Goal: Information Seeking & Learning: Check status

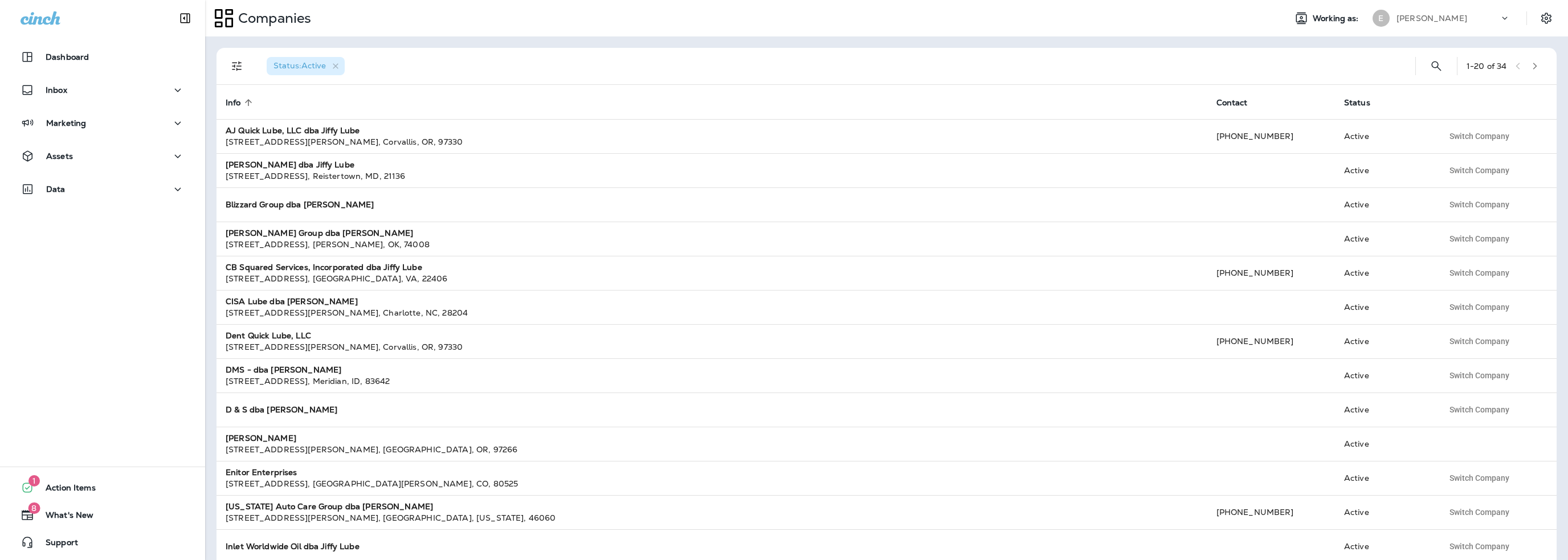
click at [1433, 21] on div "[PERSON_NAME]" at bounding box center [1447, 19] width 102 height 18
type input "***"
click at [1429, 98] on p "SLB Group, dba Jiffy Lube" at bounding box center [1443, 94] width 109 height 9
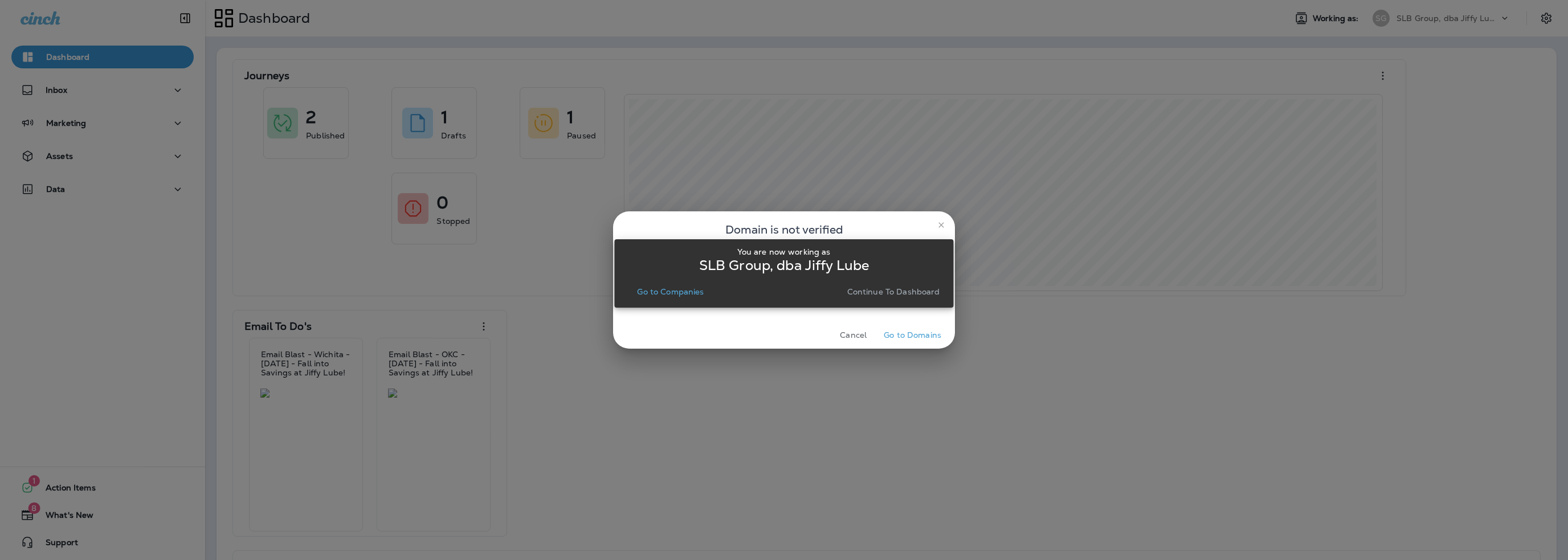
click at [694, 293] on p "Go to Companies" at bounding box center [670, 291] width 66 height 9
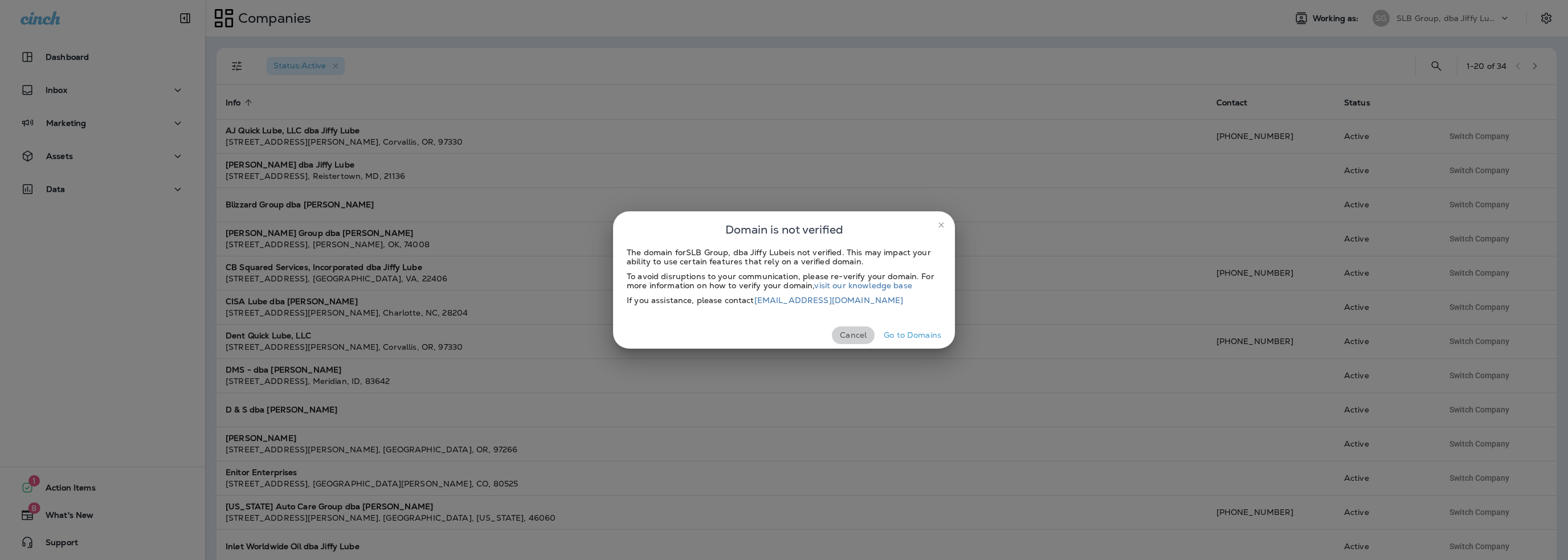
click at [846, 335] on button "Cancel" at bounding box center [854, 336] width 43 height 18
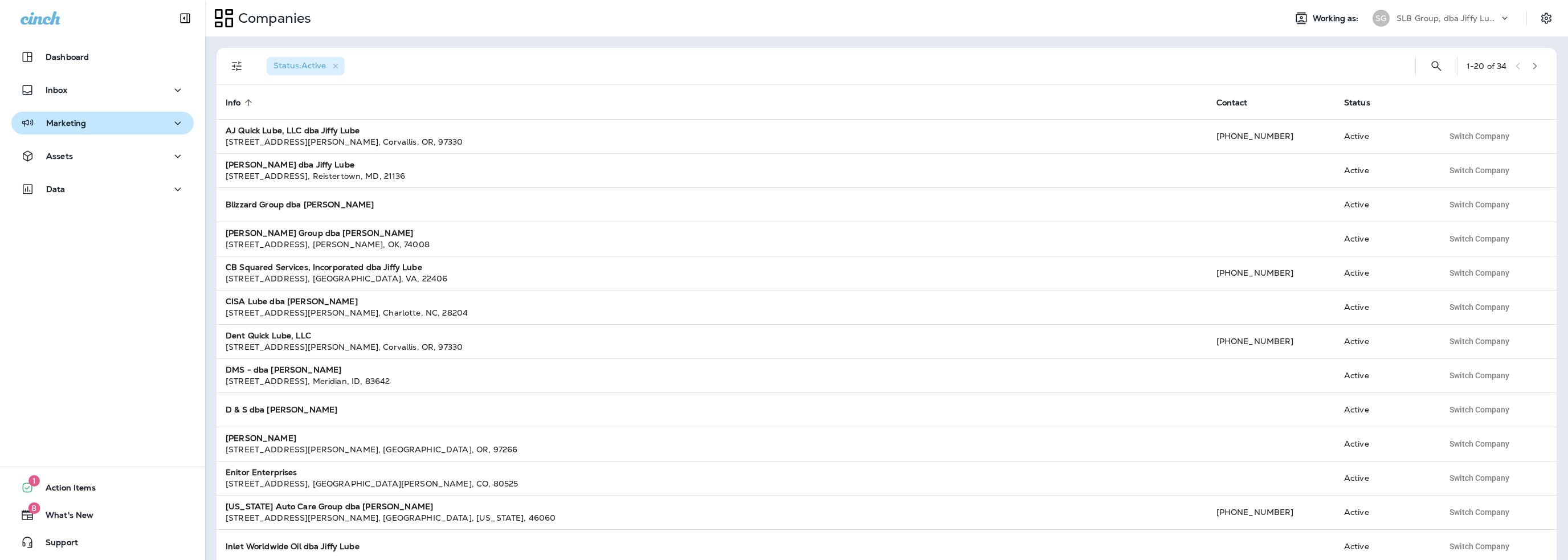
click at [87, 125] on div "Marketing" at bounding box center [102, 123] width 164 height 15
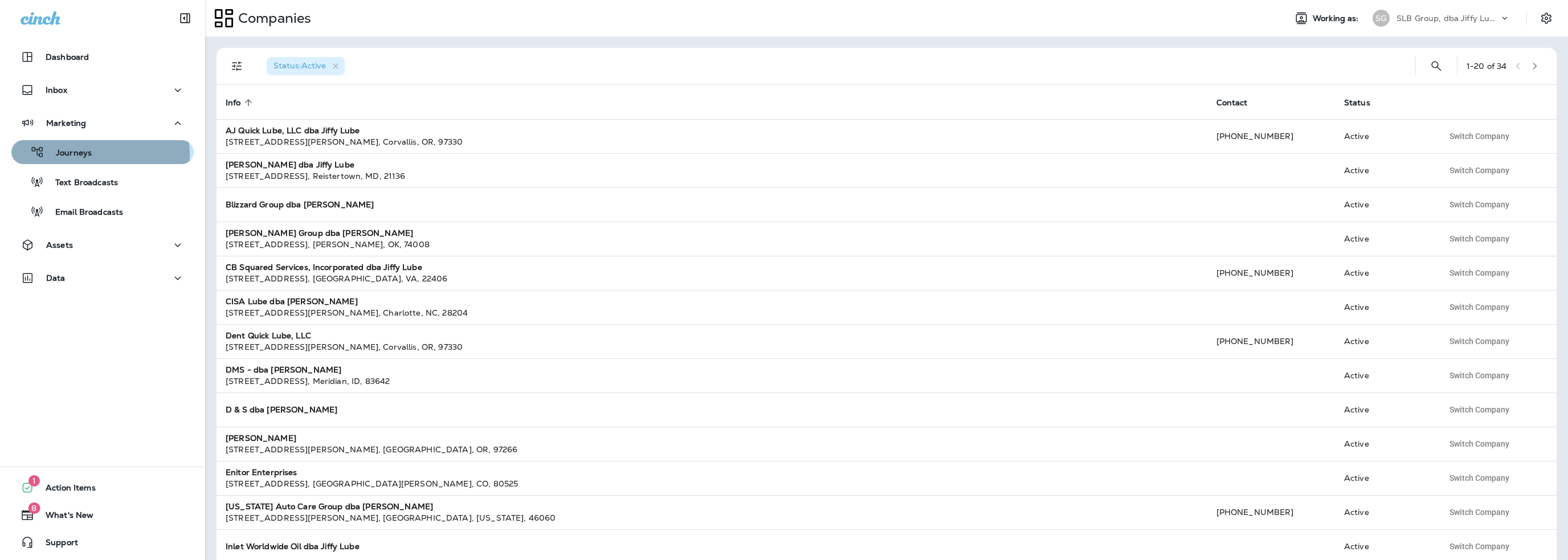
click at [80, 155] on p "Journeys" at bounding box center [68, 153] width 47 height 11
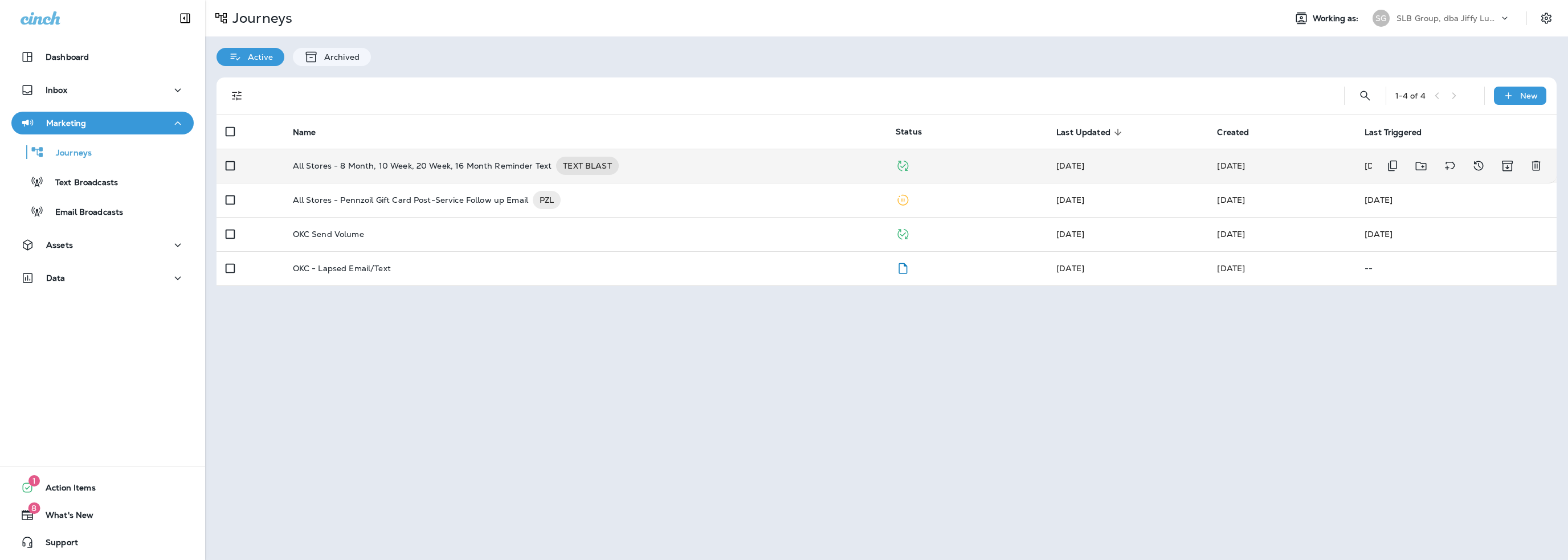
click at [389, 165] on p "All Stores - 8 Month, 10 Week, 20 Week, 16 Month Reminder Text" at bounding box center [422, 166] width 260 height 19
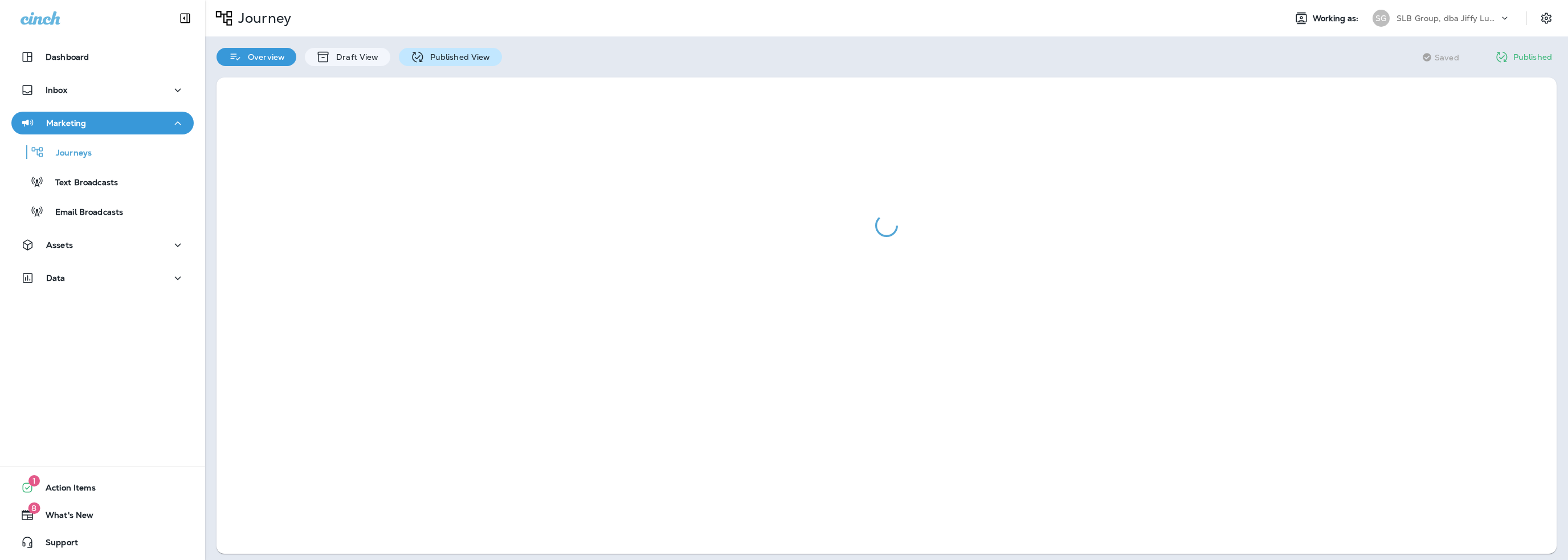
click at [447, 59] on p "Published View" at bounding box center [458, 57] width 66 height 9
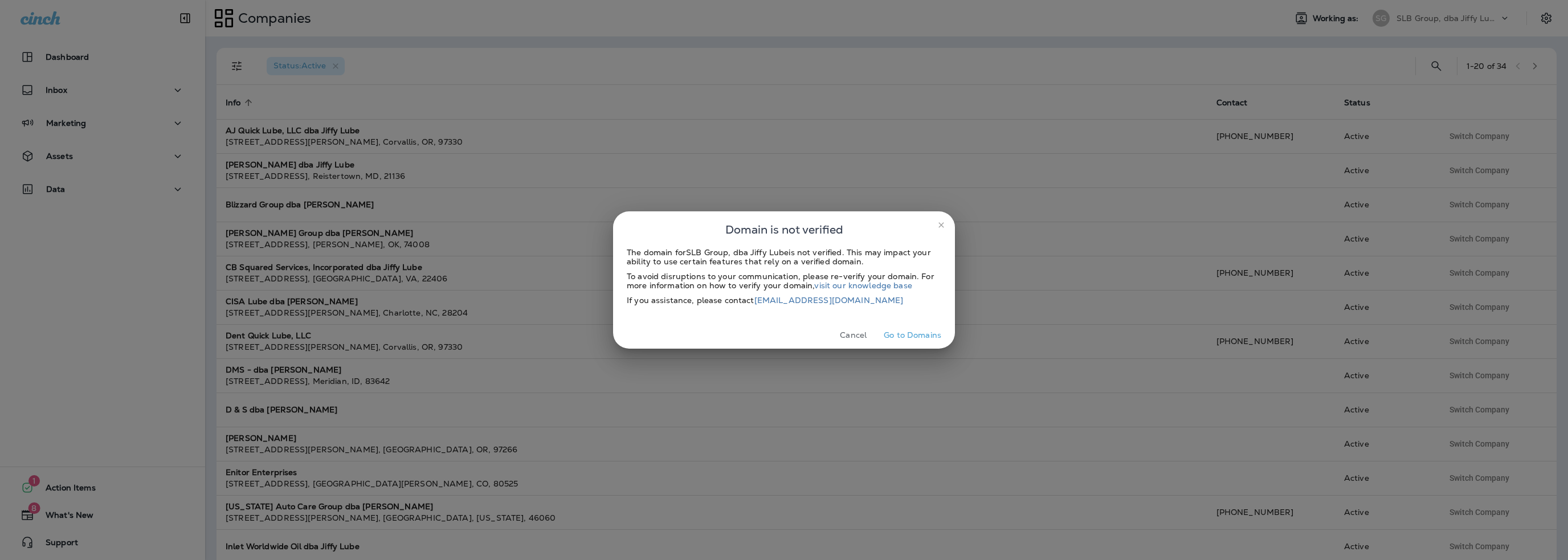
click at [857, 338] on button "Cancel" at bounding box center [854, 336] width 43 height 18
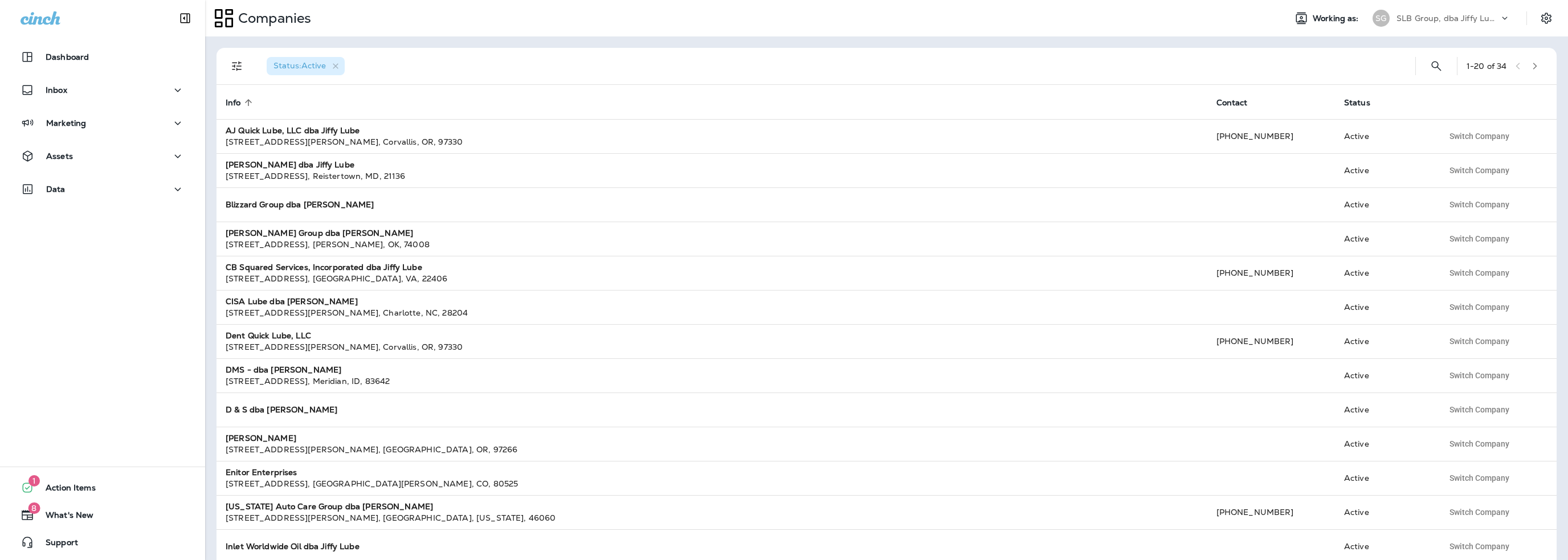
click at [1413, 16] on p "SLB Group, dba Jiffy Lube" at bounding box center [1447, 18] width 102 height 9
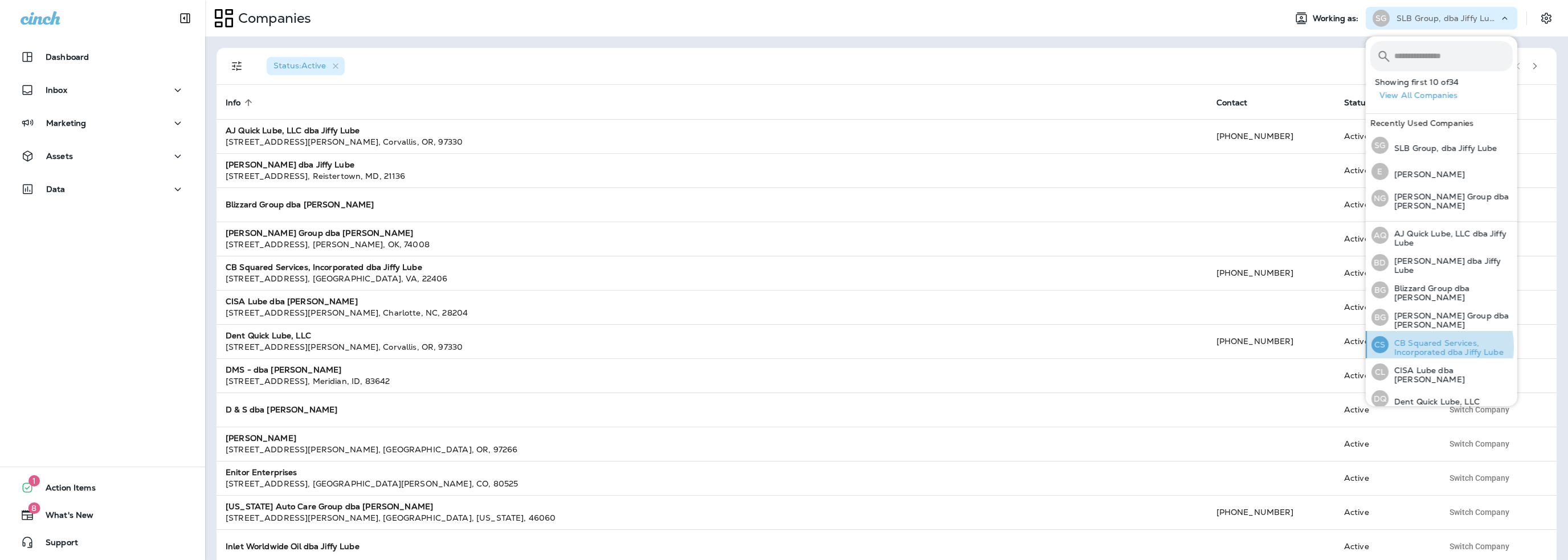
click at [1431, 343] on p "CB Squared Services, Incorporated dba Jiffy Lube" at bounding box center [1450, 347] width 124 height 19
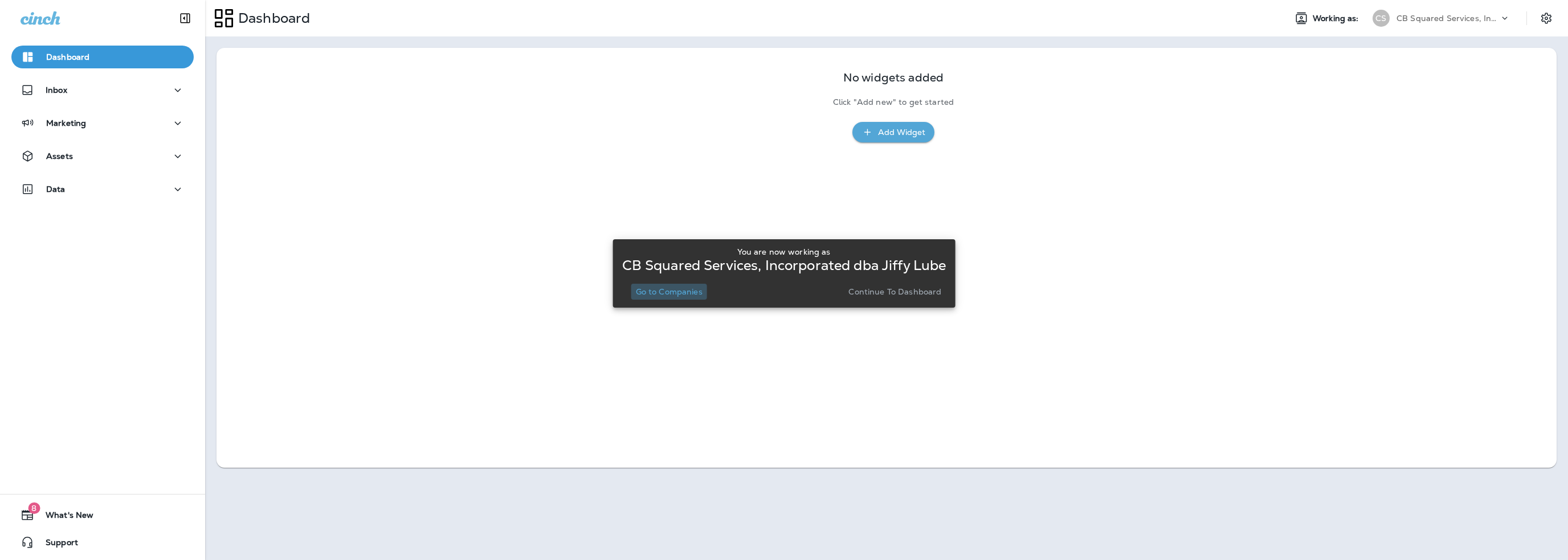
click at [693, 291] on p "Go to Companies" at bounding box center [669, 291] width 66 height 9
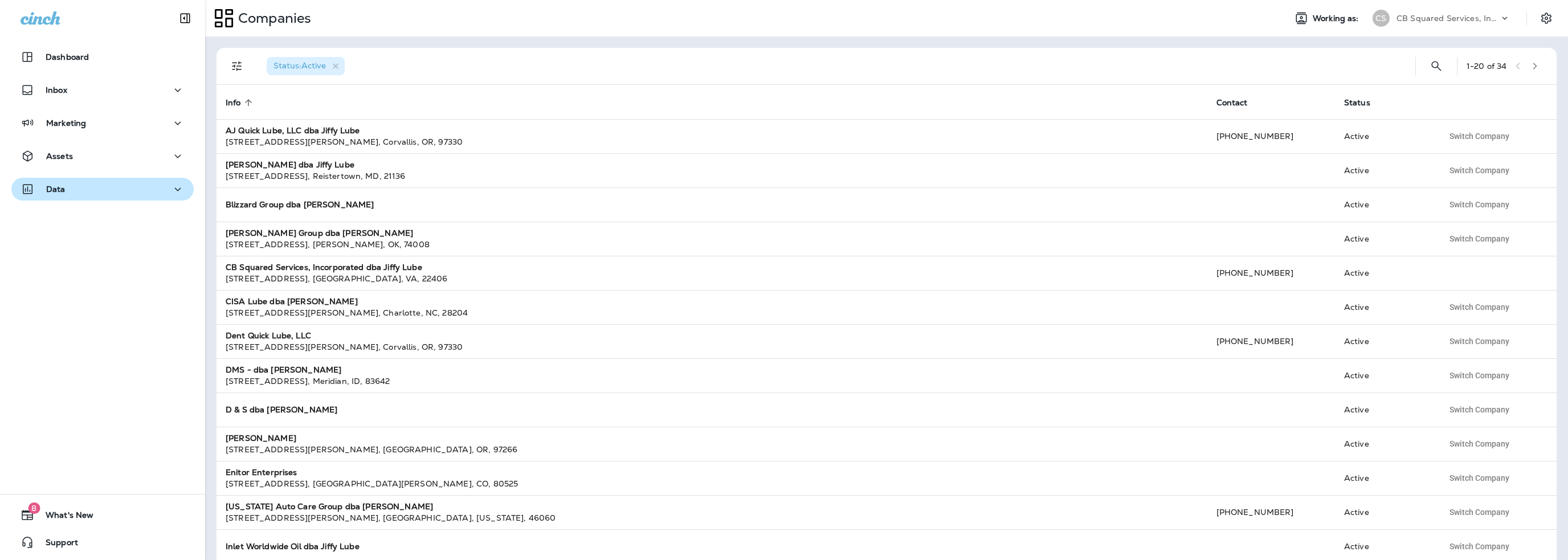
click at [74, 191] on div "Data" at bounding box center [102, 189] width 164 height 15
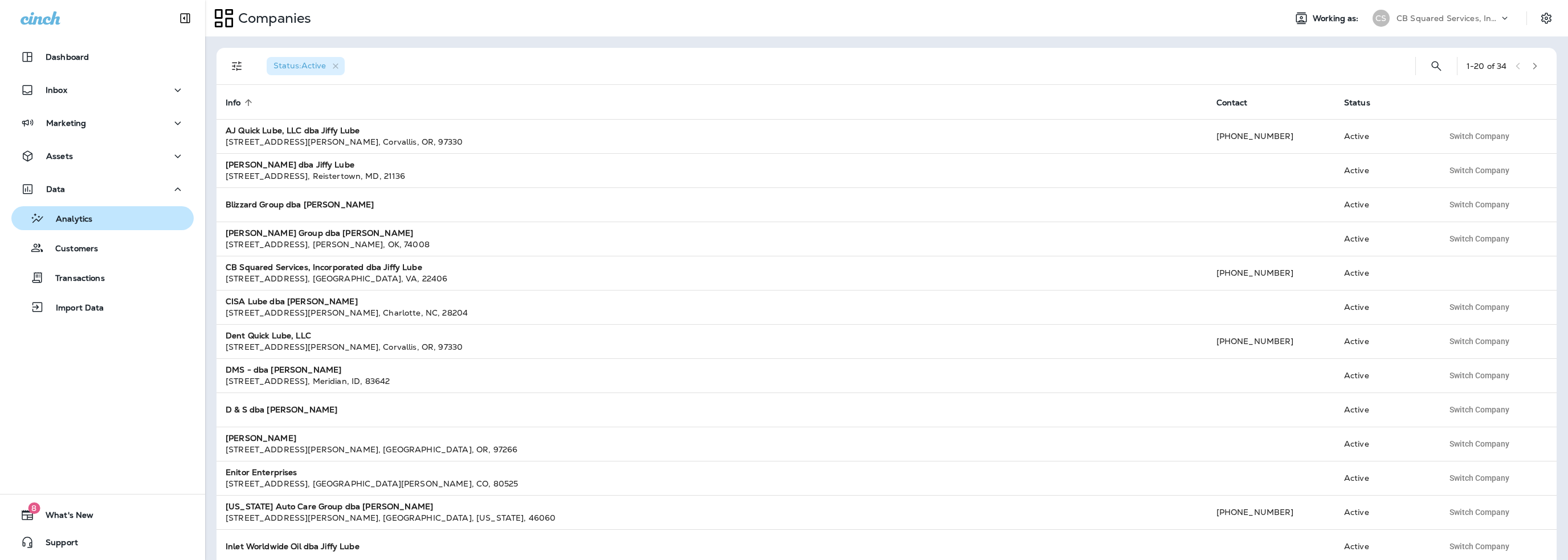
click at [63, 222] on p "Analytics" at bounding box center [68, 220] width 48 height 11
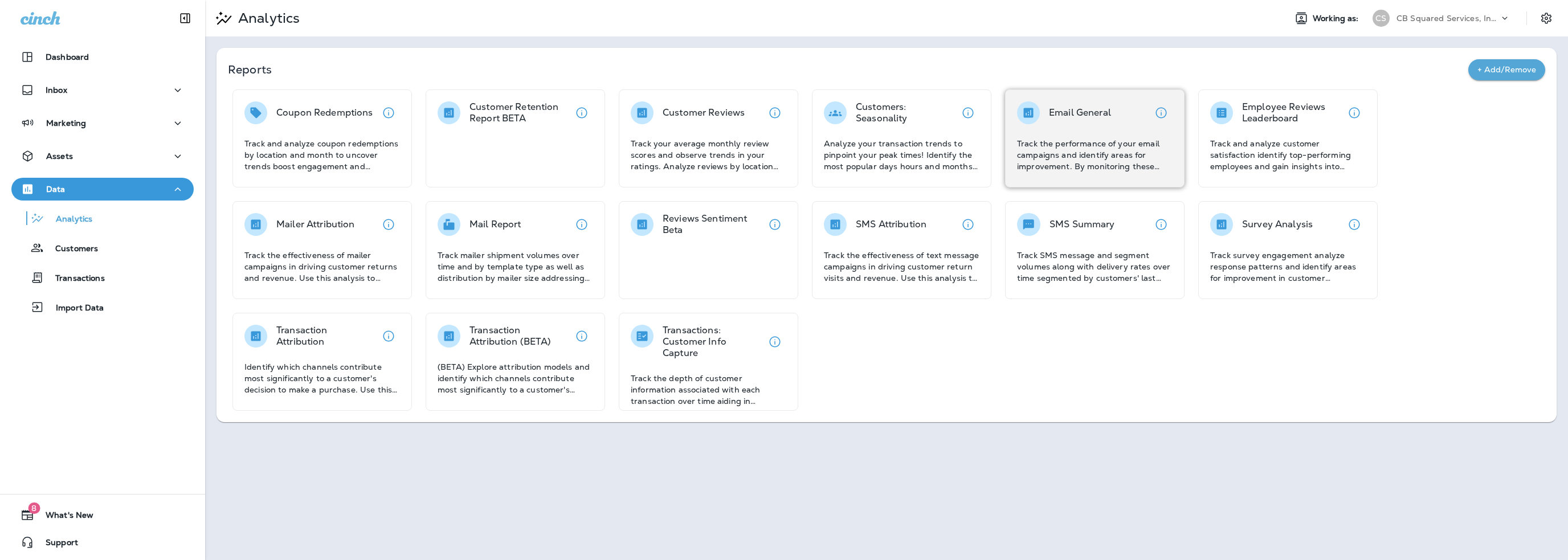
click at [1066, 148] on p "Track the performance of your email campaigns and identify areas for improvemen…" at bounding box center [1094, 154] width 155 height 34
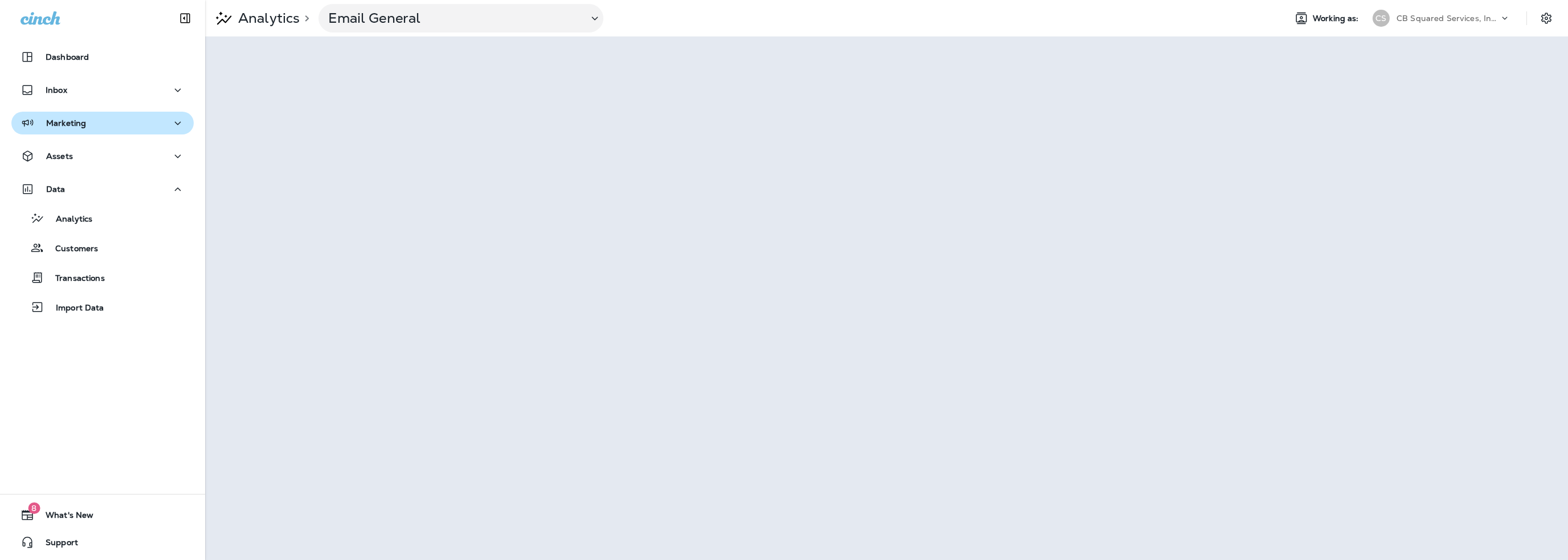
click at [72, 130] on div "Marketing" at bounding box center [53, 123] width 65 height 15
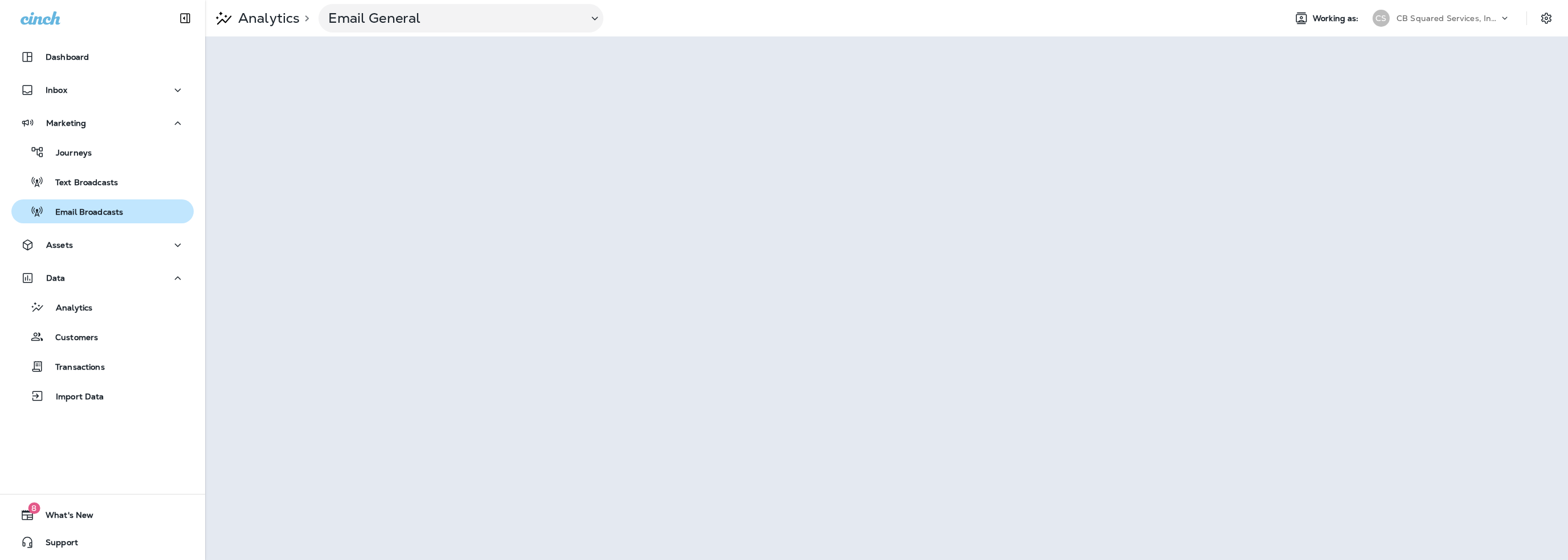
click at [72, 209] on p "Email Broadcasts" at bounding box center [83, 213] width 79 height 11
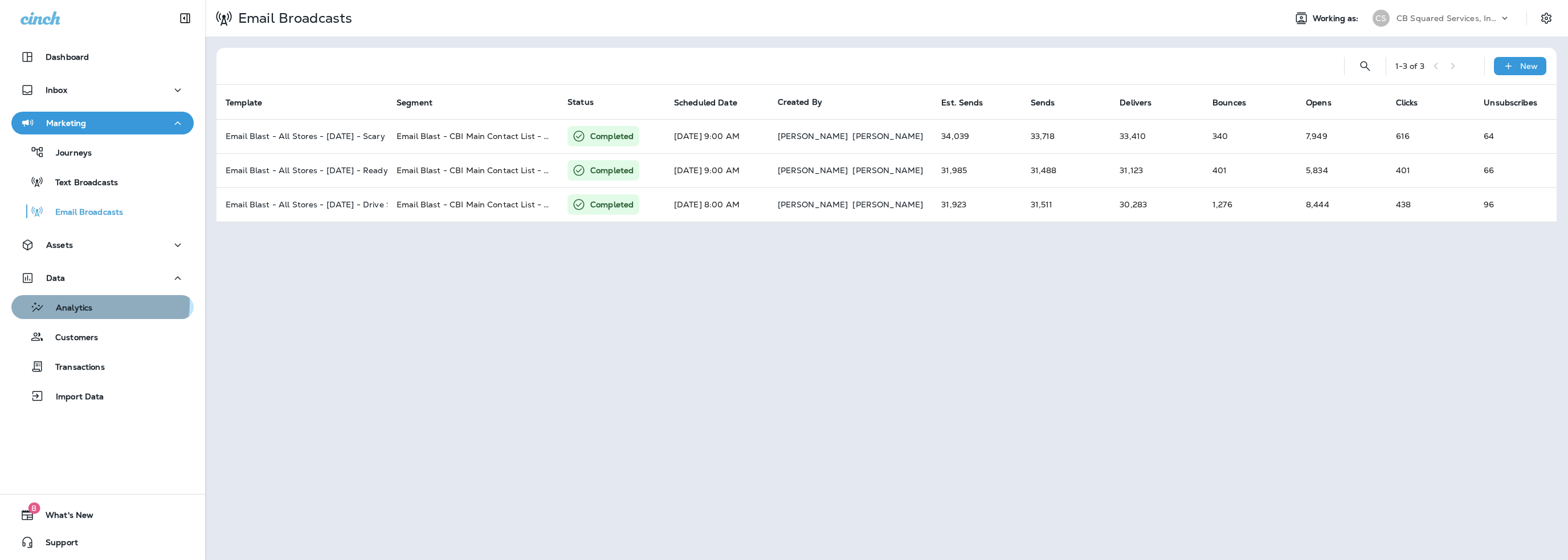
click at [84, 303] on p "Analytics" at bounding box center [68, 308] width 48 height 11
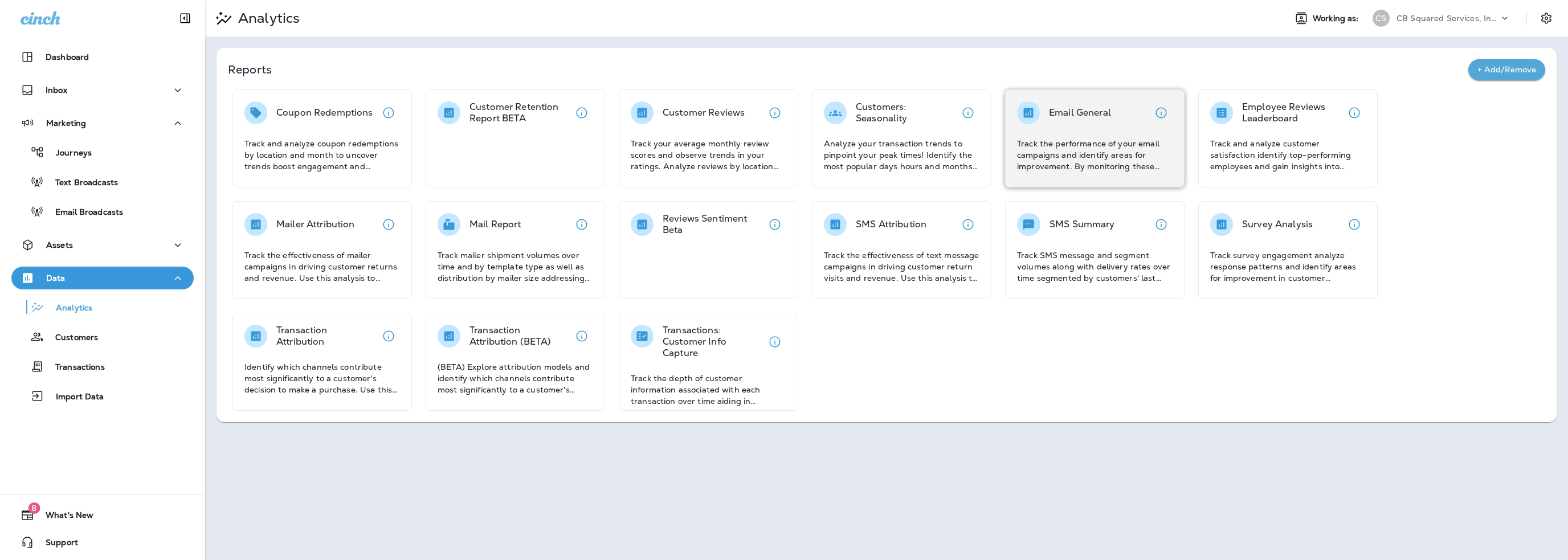
click at [1102, 138] on p "Track the performance of your email campaigns and identify areas for improvemen…" at bounding box center [1094, 154] width 155 height 34
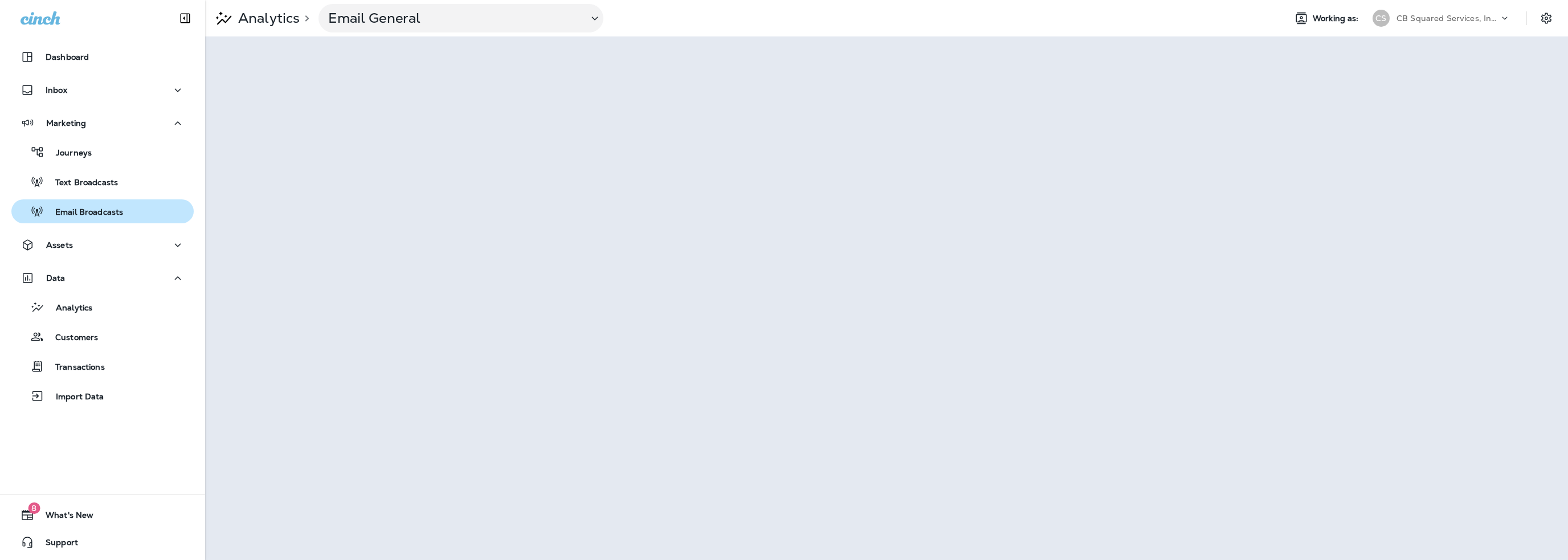
click at [73, 206] on div "Email Broadcasts" at bounding box center [69, 212] width 107 height 18
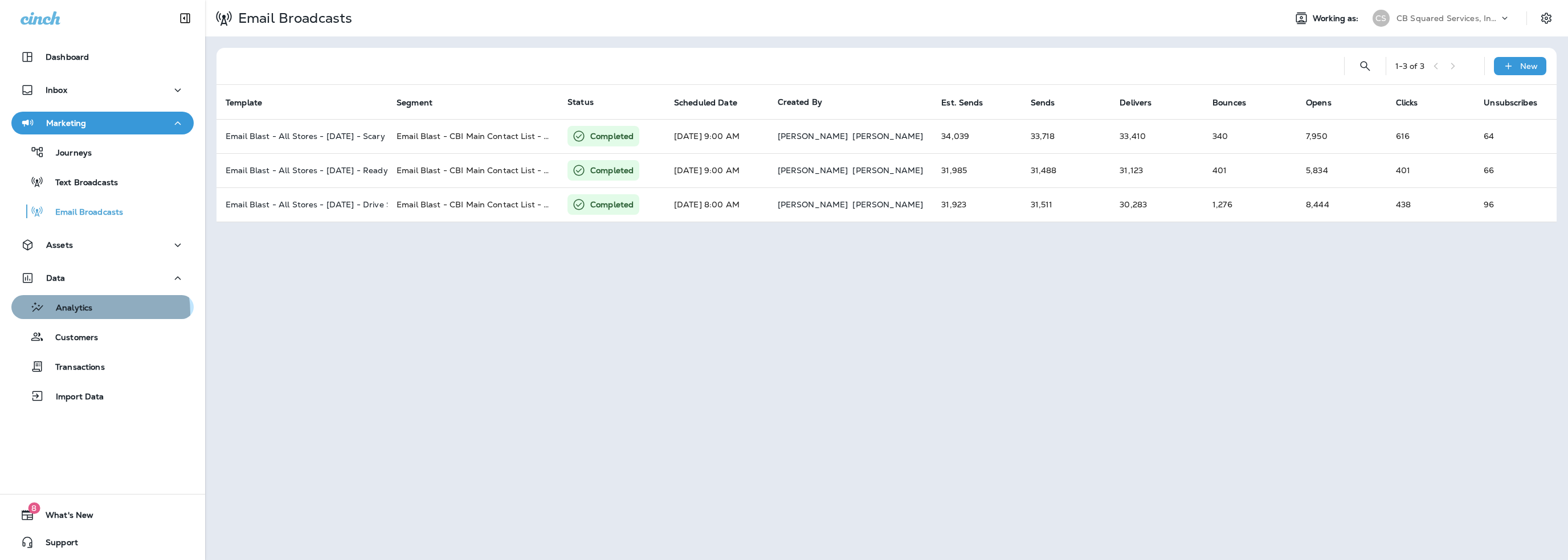
click at [74, 313] on p "Analytics" at bounding box center [68, 308] width 48 height 11
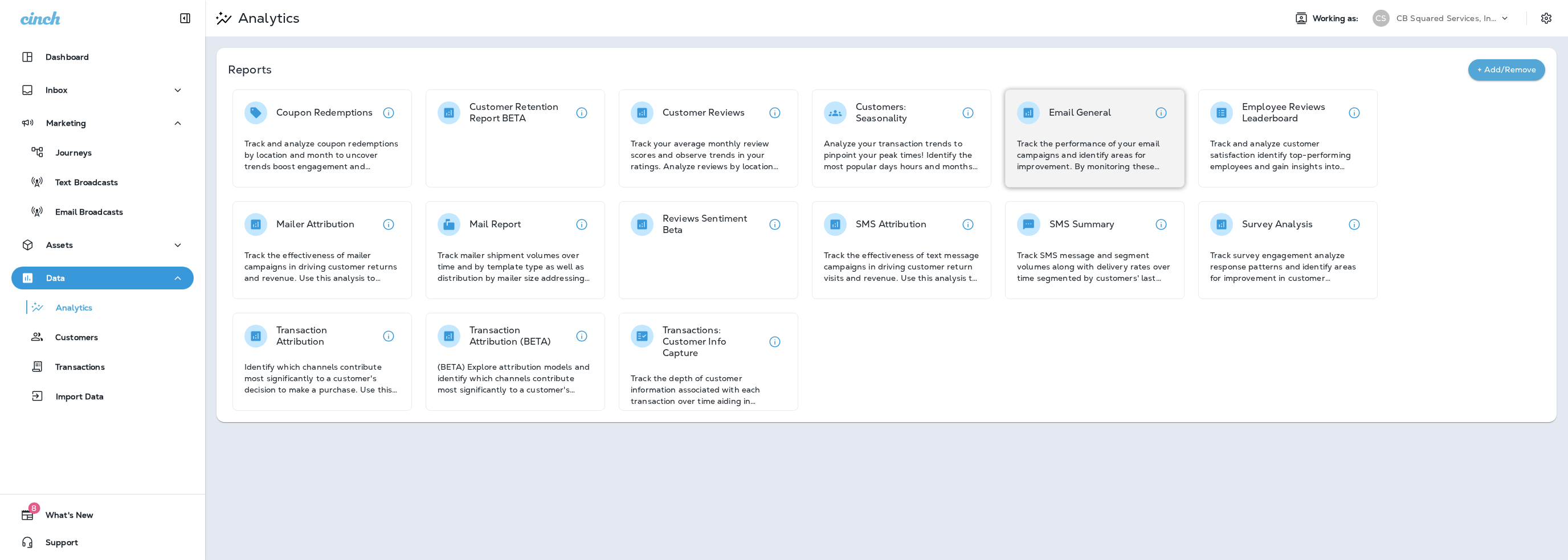
click at [1058, 153] on p "Track the performance of your email campaigns and identify areas for improvemen…" at bounding box center [1094, 154] width 155 height 34
